Goal: Navigation & Orientation: Find specific page/section

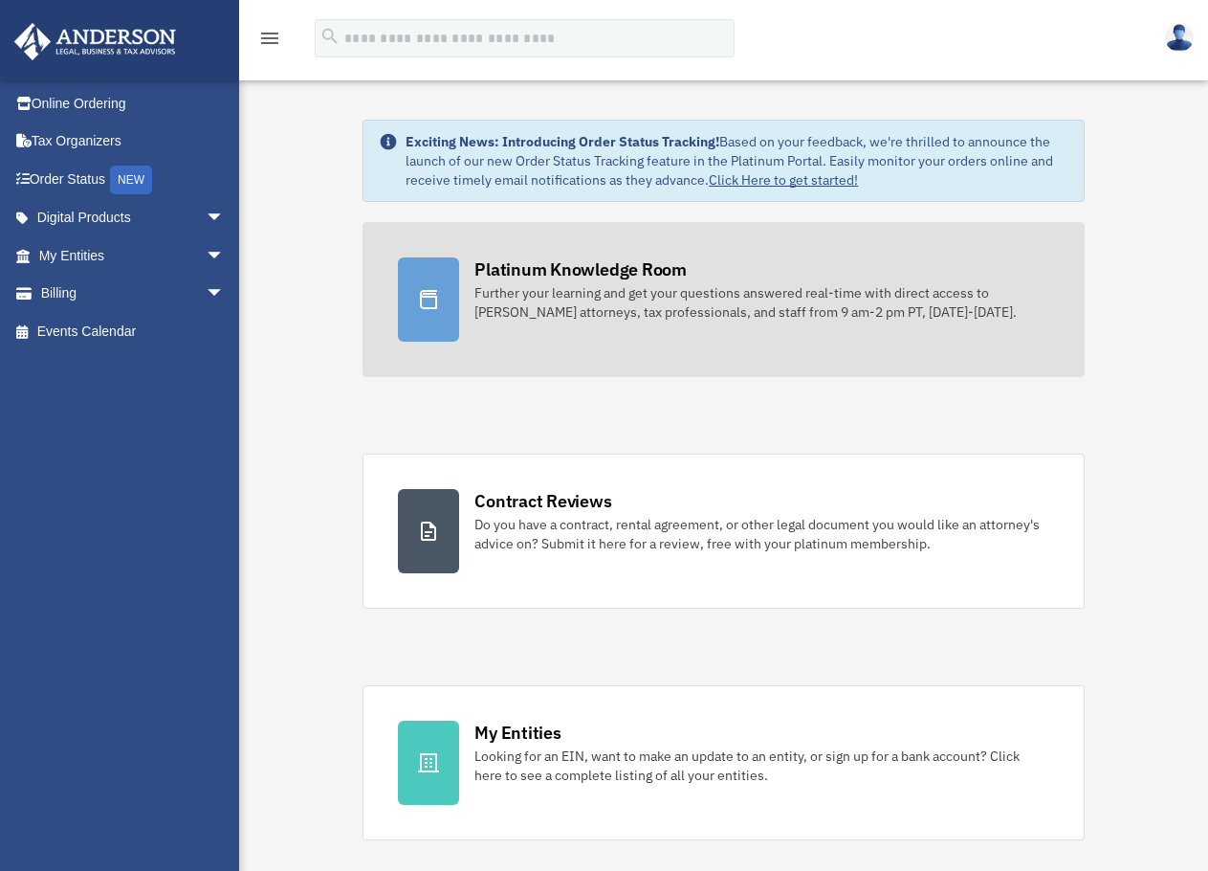
click at [636, 288] on div "Further your learning and get your questions answered real-time with direct acc…" at bounding box center [762, 302] width 574 height 38
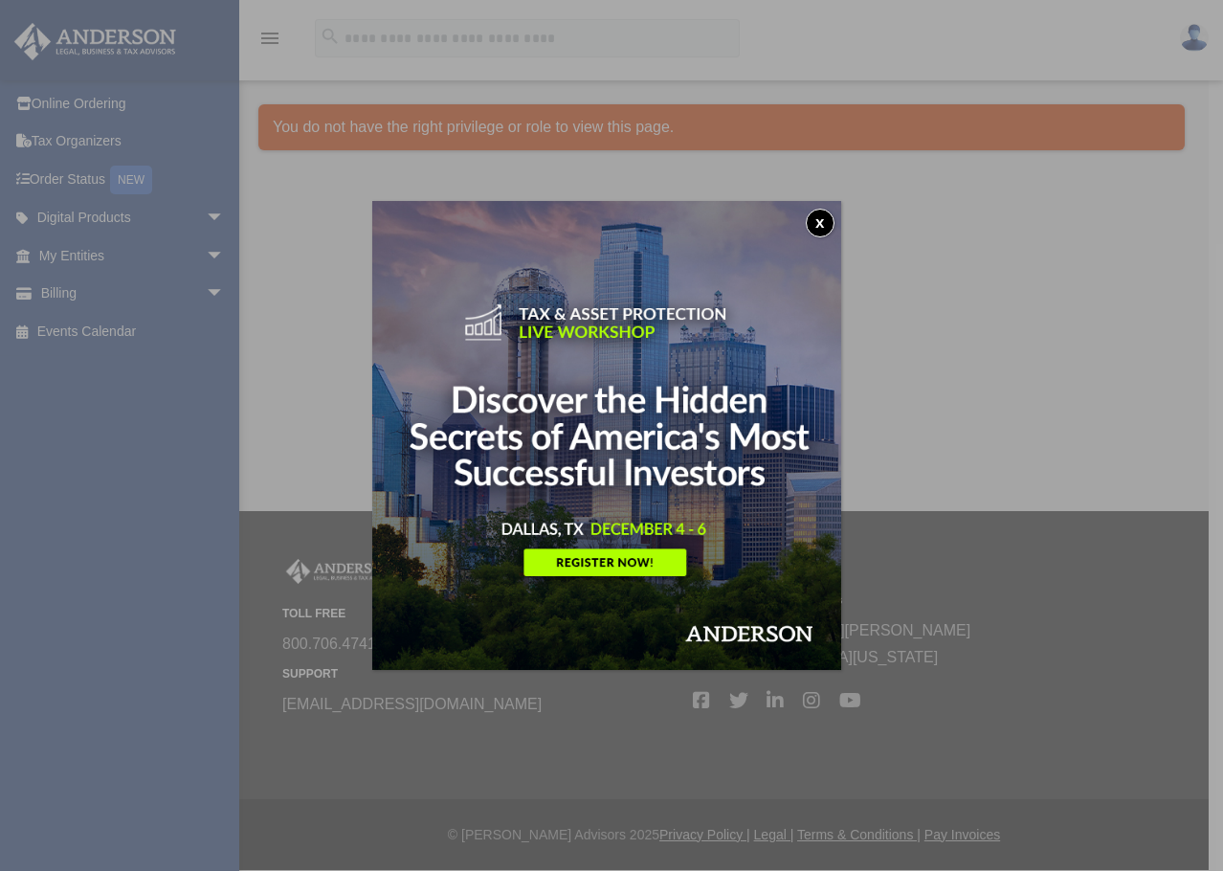
click at [834, 226] on button "x" at bounding box center [820, 223] width 29 height 29
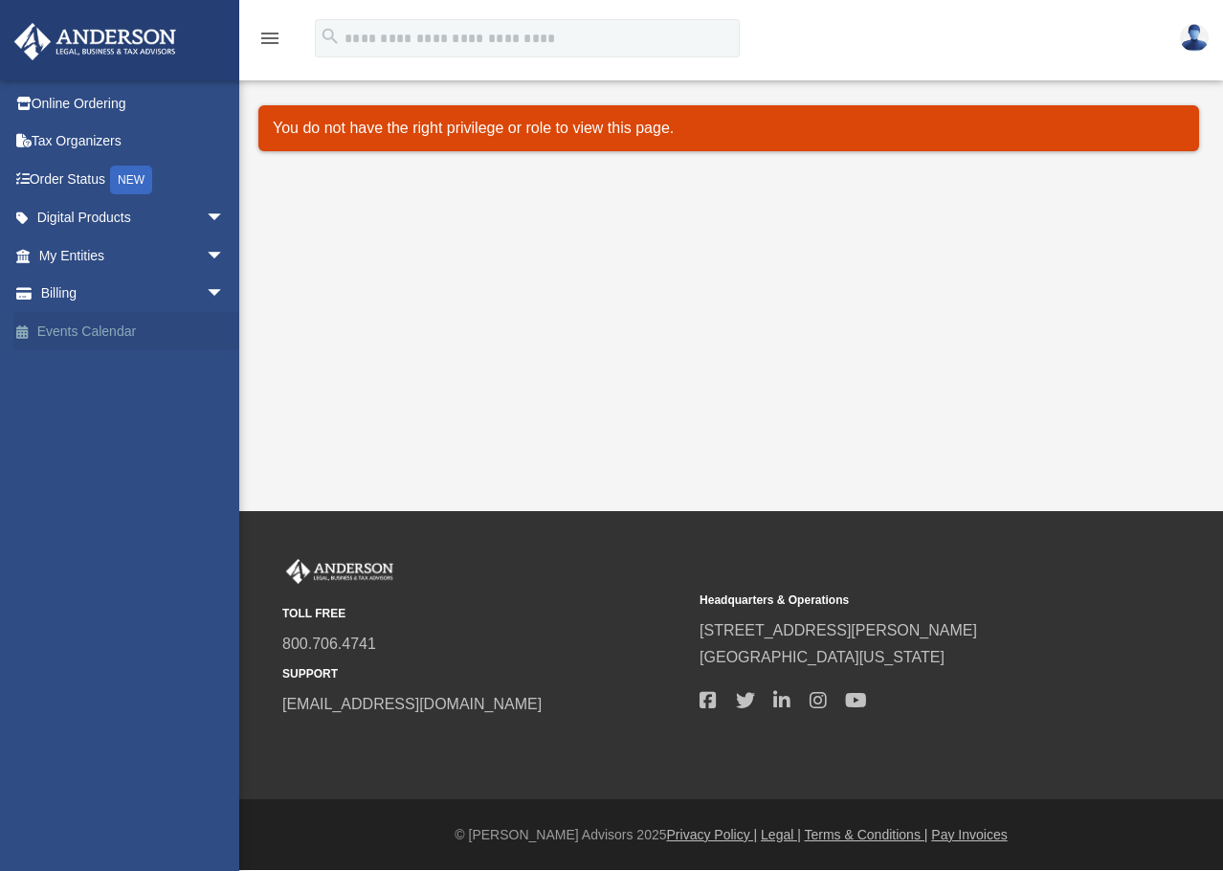
click at [158, 325] on link "Events Calendar" at bounding box center [133, 331] width 240 height 38
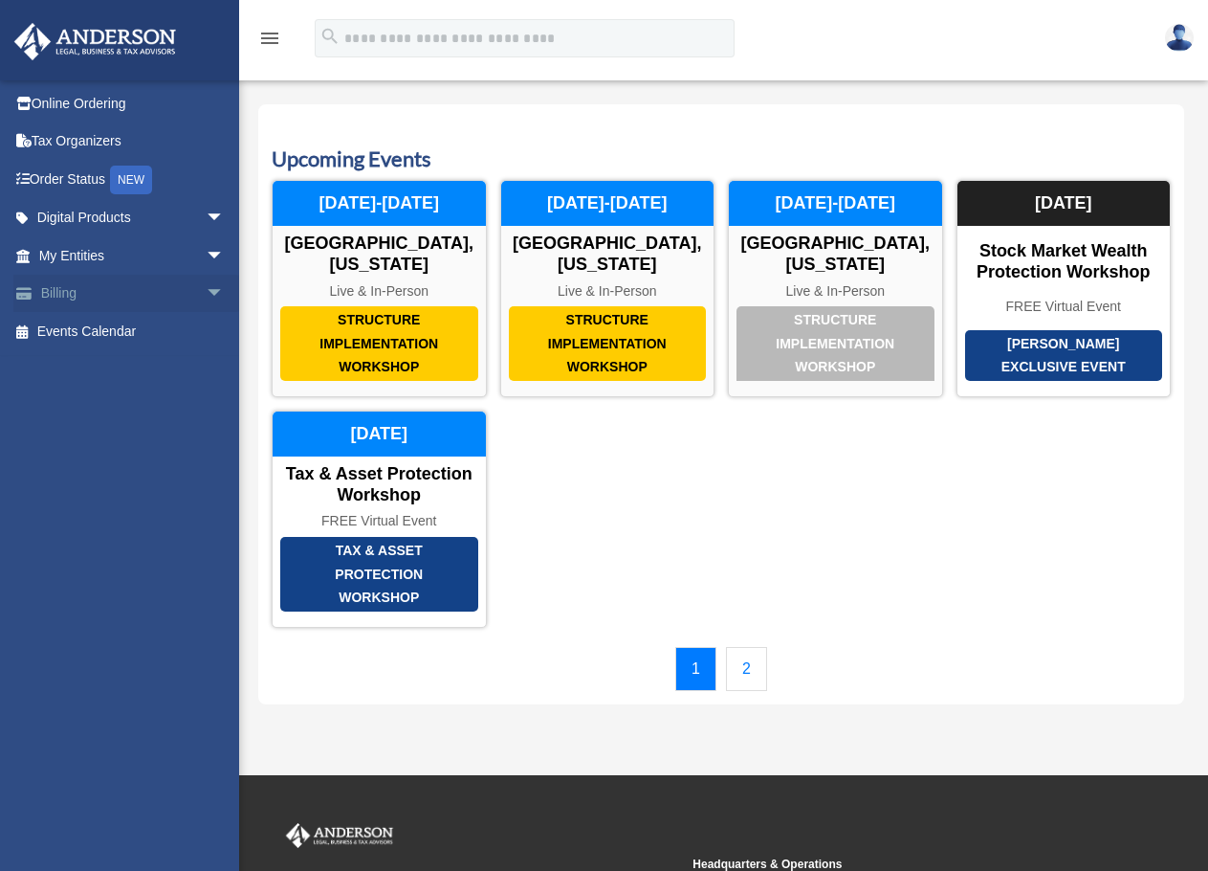
click at [143, 299] on link "Billing arrow_drop_down" at bounding box center [133, 294] width 240 height 38
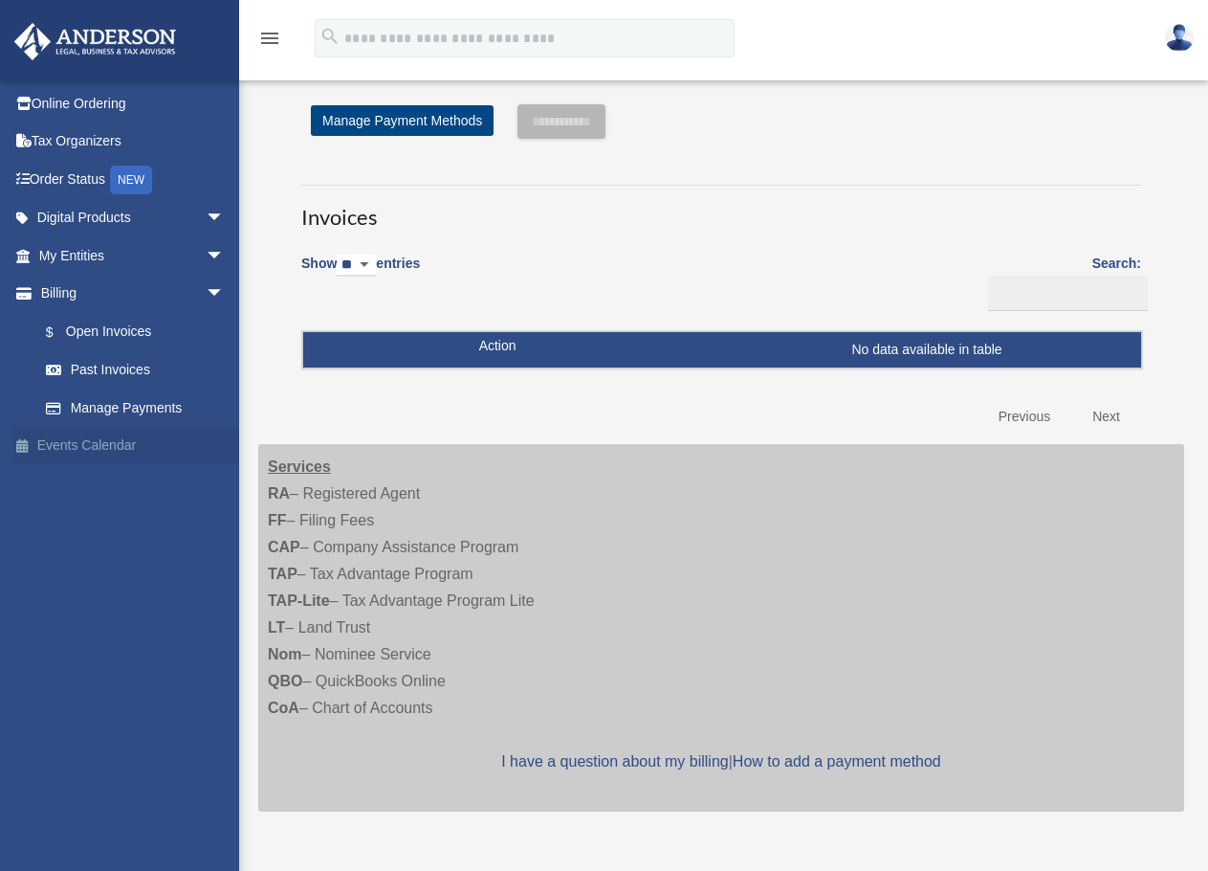
click at [104, 439] on link "Events Calendar" at bounding box center [133, 446] width 240 height 38
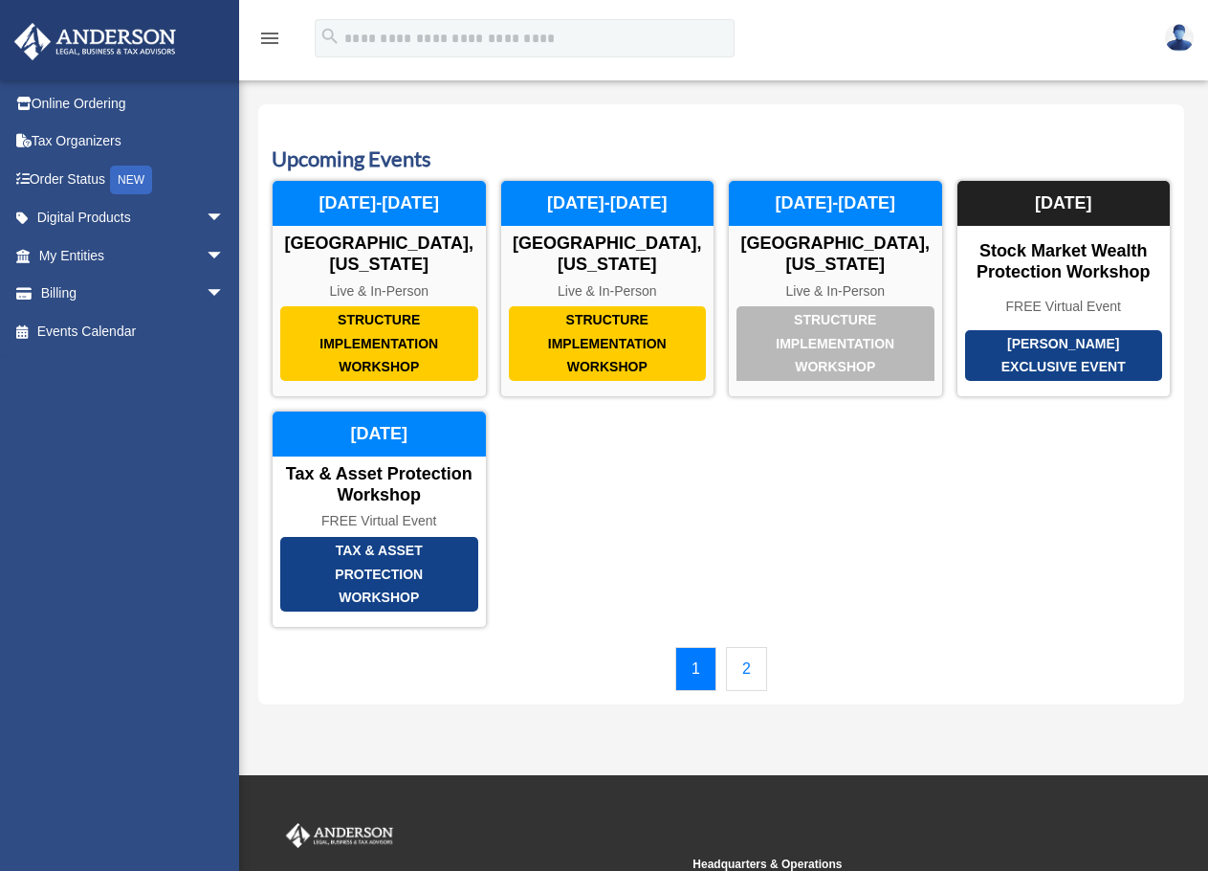
click at [756, 647] on link "2" at bounding box center [746, 669] width 41 height 44
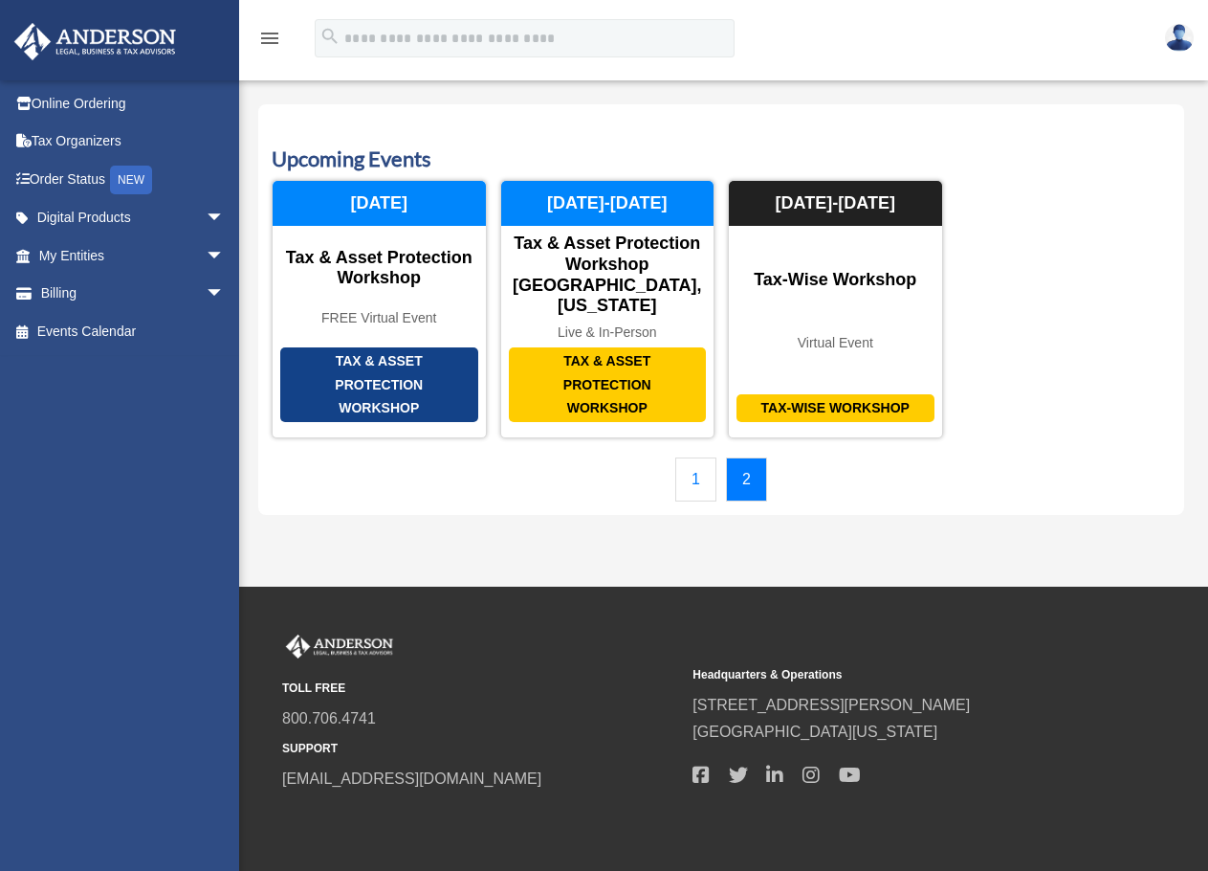
click at [688, 457] on link "1" at bounding box center [695, 479] width 41 height 44
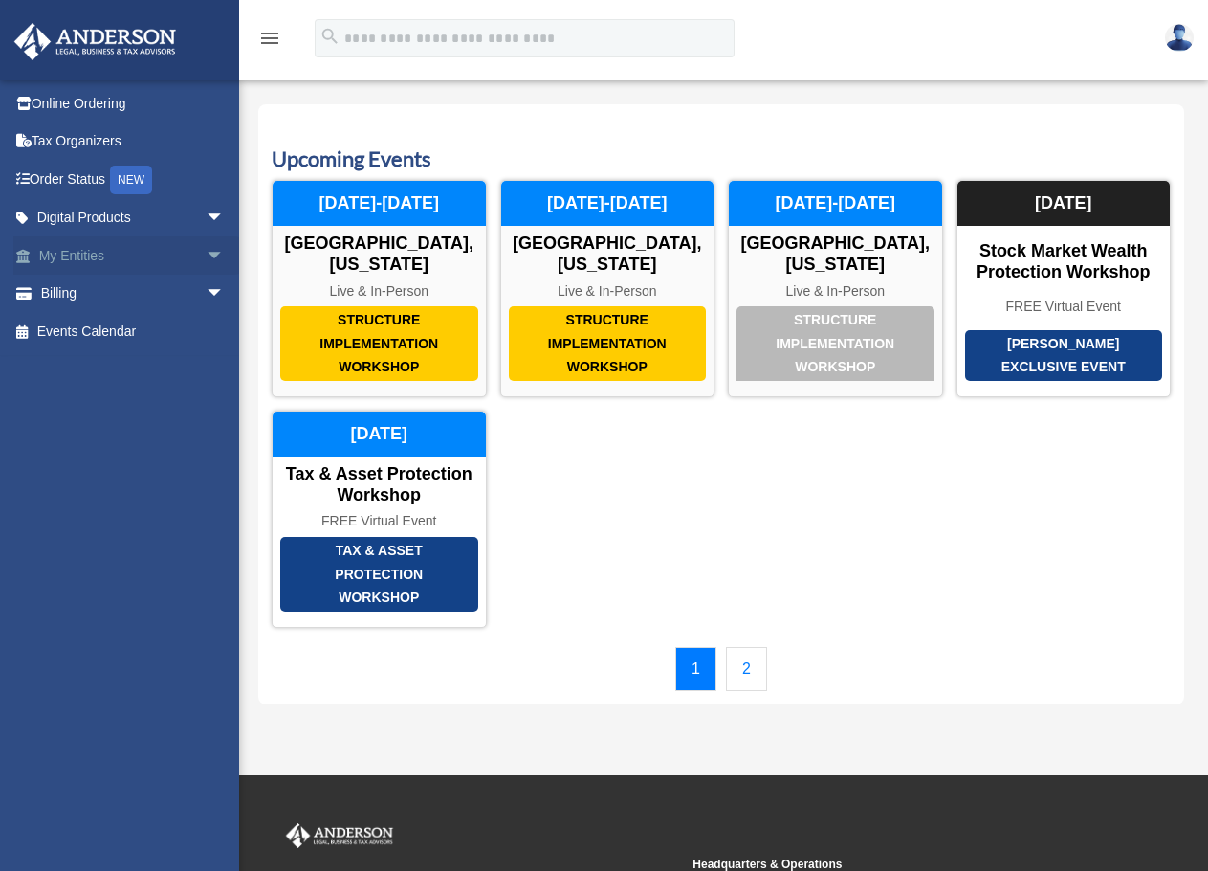
click at [83, 253] on link "My Entities arrow_drop_down" at bounding box center [133, 255] width 240 height 38
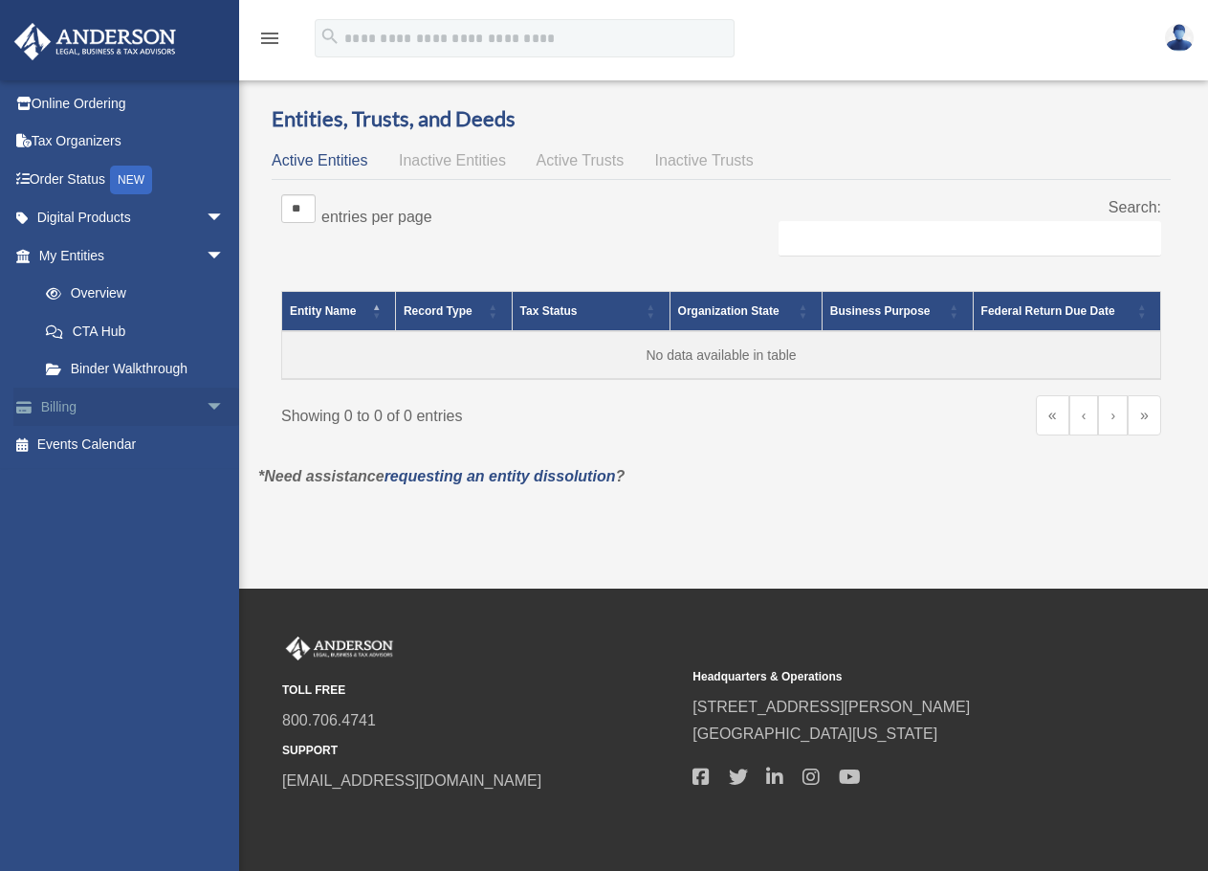
click at [88, 397] on link "Billing arrow_drop_down" at bounding box center [133, 406] width 240 height 38
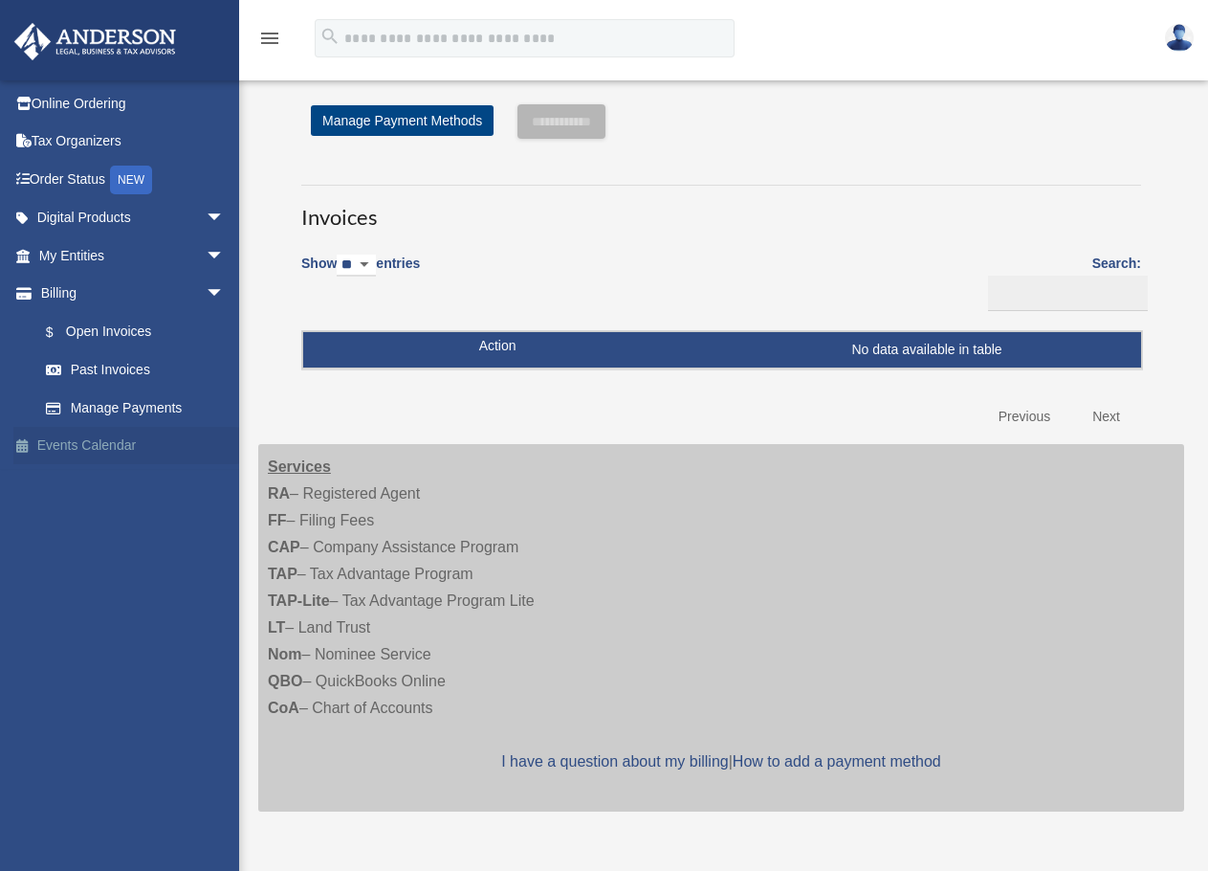
click at [110, 447] on link "Events Calendar" at bounding box center [133, 446] width 240 height 38
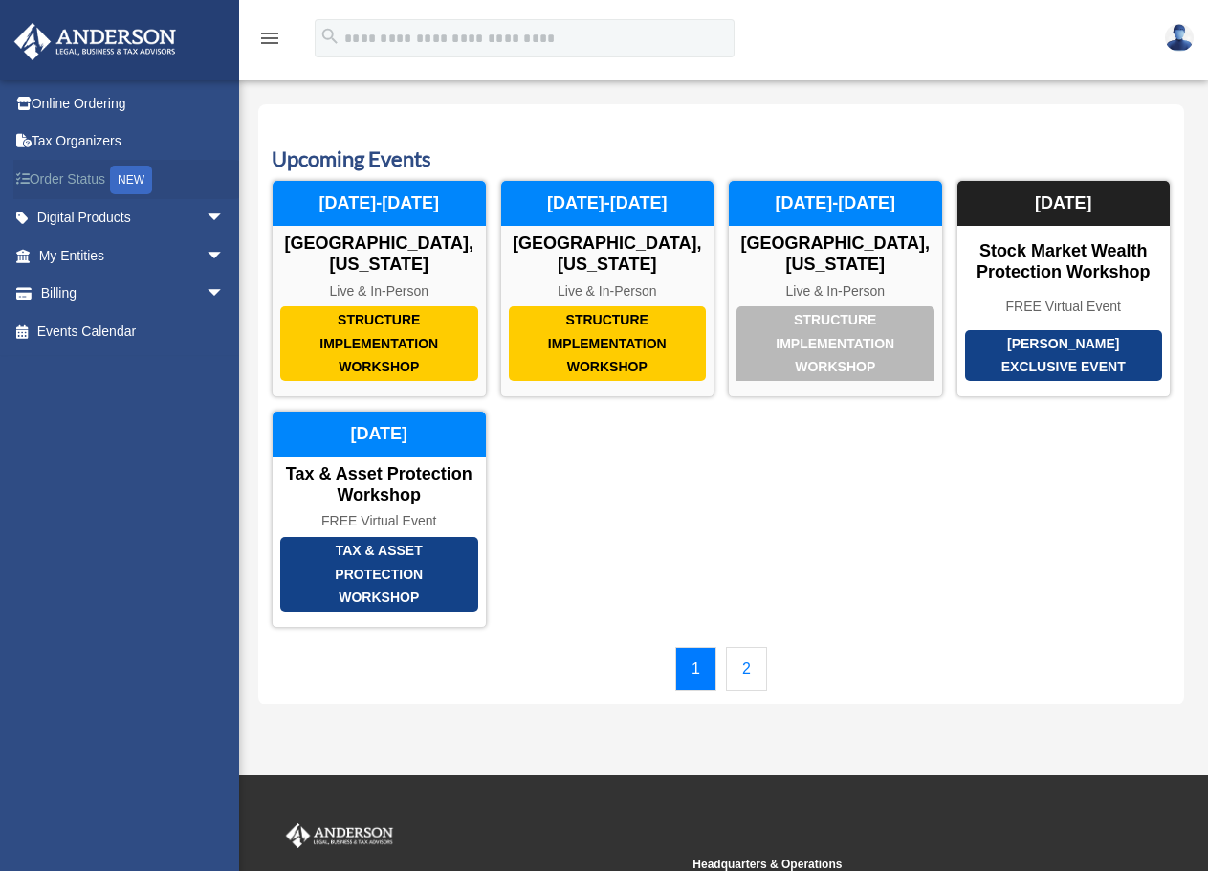
click at [87, 175] on link "Order Status NEW" at bounding box center [133, 179] width 240 height 39
click at [1165, 36] on img at bounding box center [1179, 38] width 29 height 28
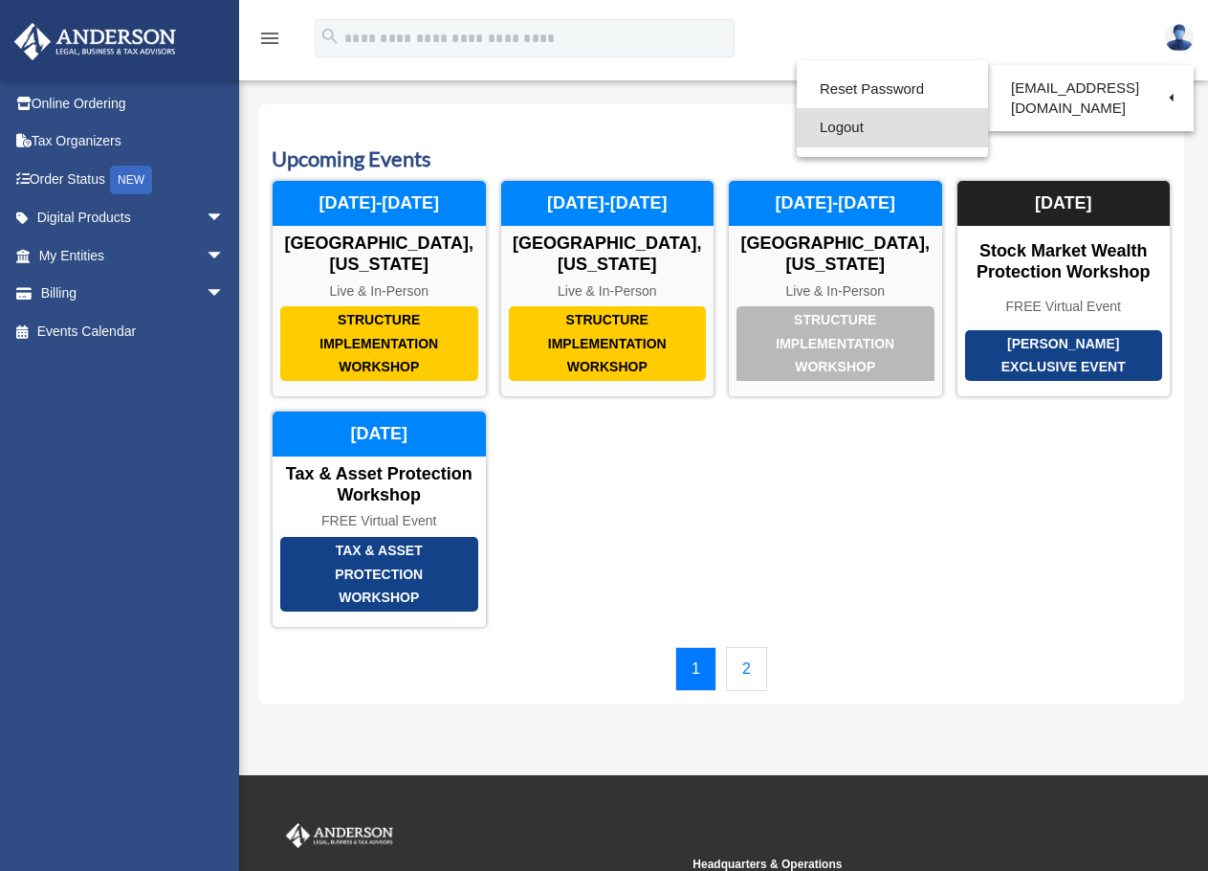
click at [856, 130] on link "Logout" at bounding box center [892, 127] width 191 height 39
